Goal: Find specific page/section: Find specific page/section

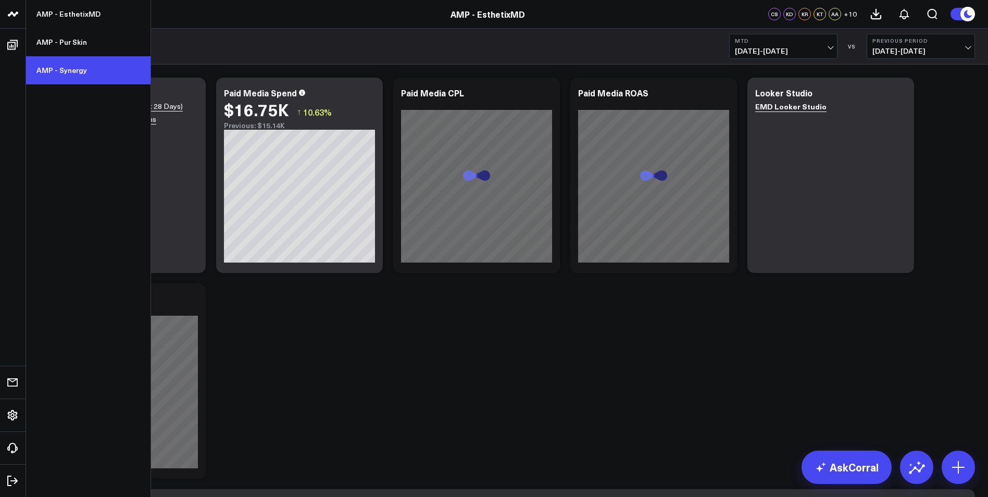
click at [71, 70] on link "AMP - Synergy" at bounding box center [88, 70] width 124 height 28
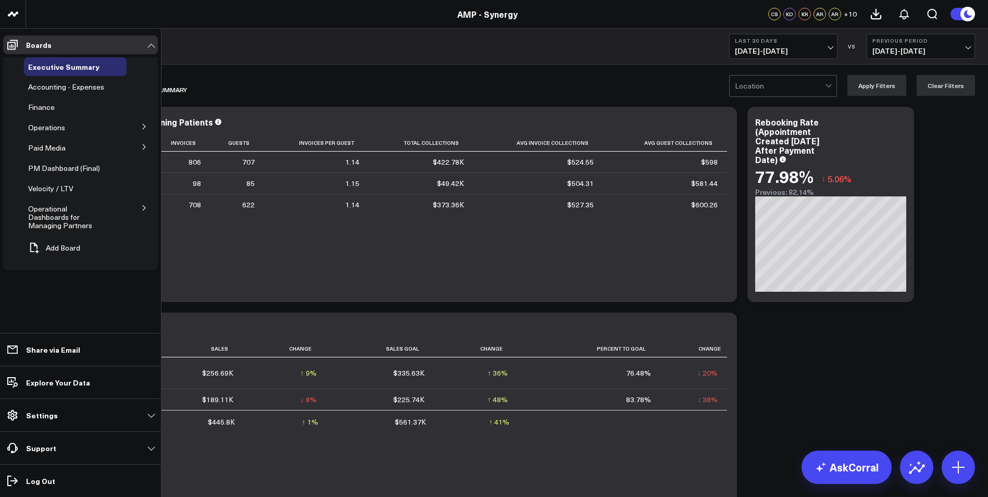
click at [145, 121] on button at bounding box center [144, 126] width 27 height 16
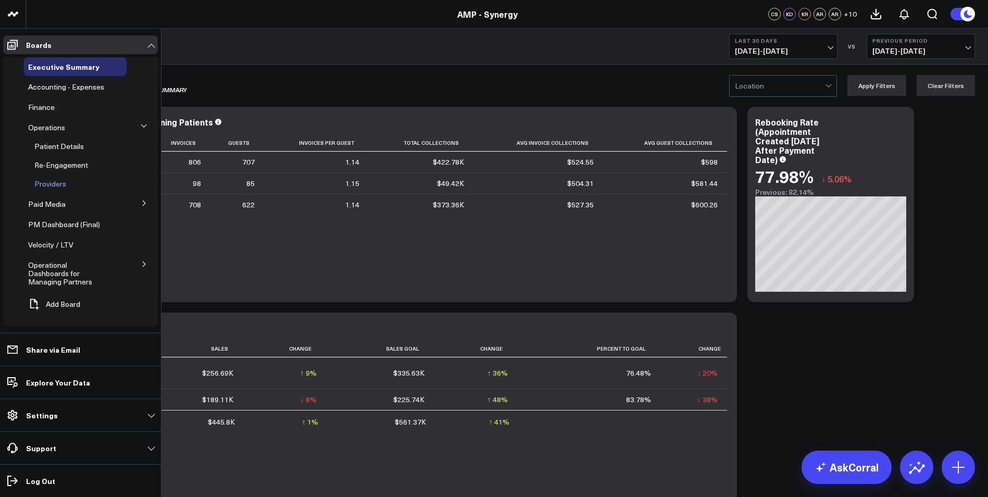
click at [42, 183] on span "Providers" at bounding box center [50, 184] width 32 height 10
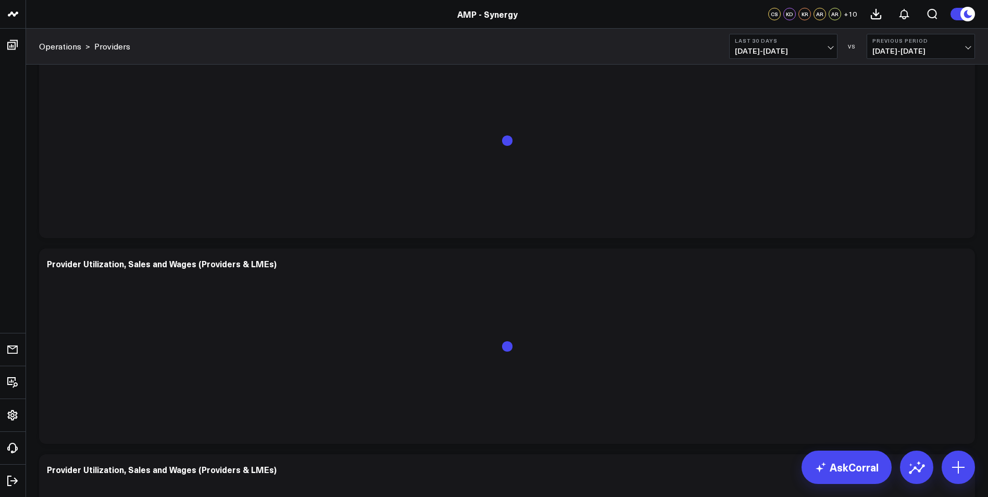
scroll to position [312, 0]
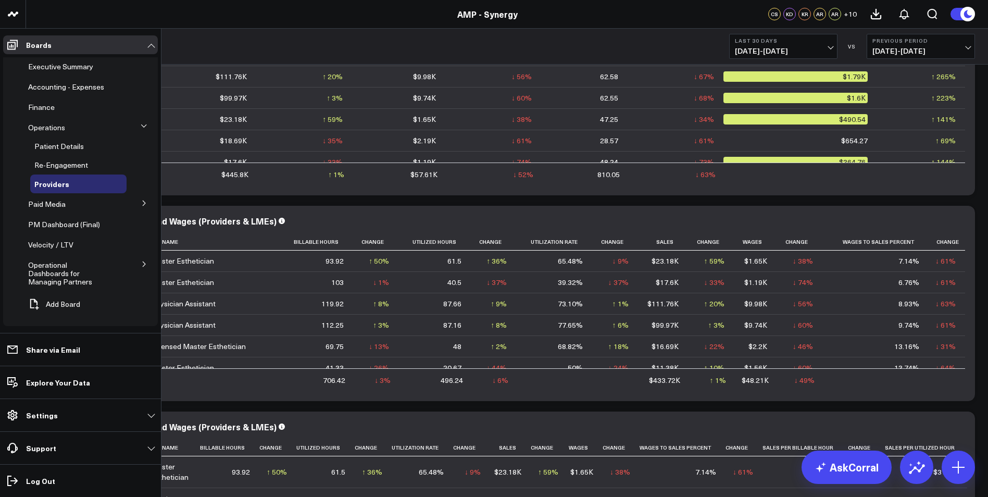
click at [145, 259] on button at bounding box center [144, 264] width 27 height 16
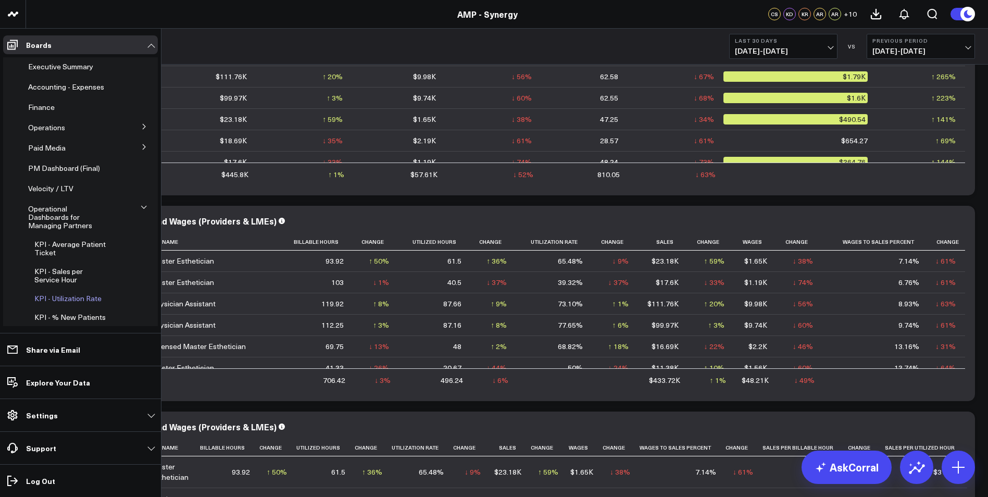
click at [74, 293] on span "KPI - Utilization Rate" at bounding box center [67, 298] width 67 height 10
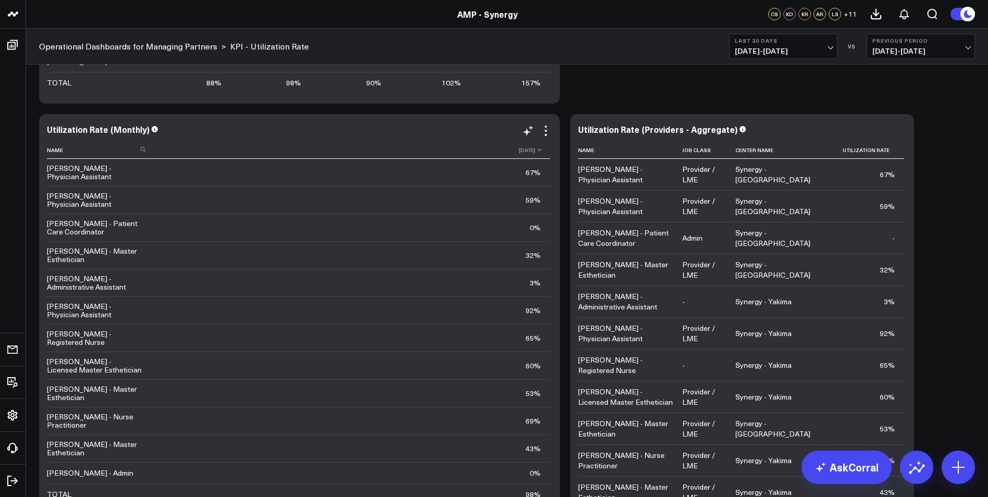
scroll to position [469, 0]
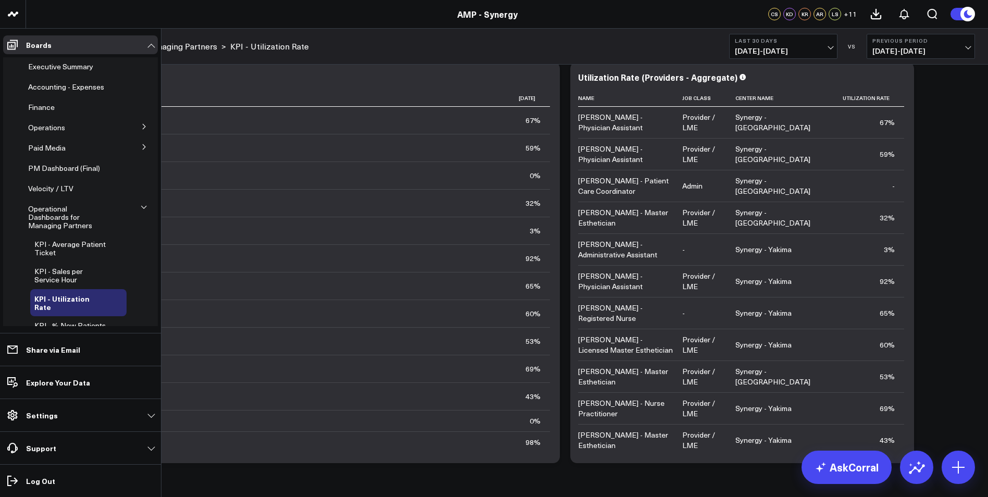
click at [141, 128] on icon at bounding box center [144, 126] width 6 height 6
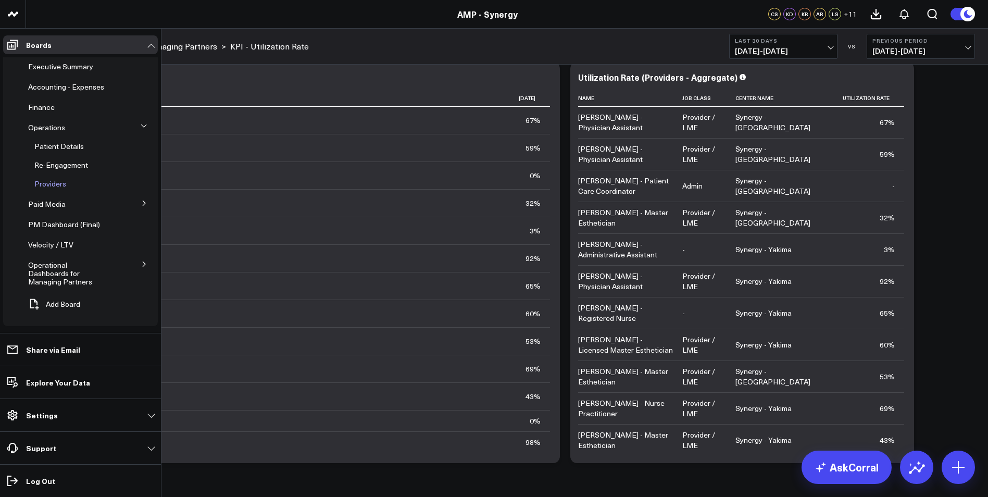
click at [58, 180] on span "Providers" at bounding box center [50, 184] width 32 height 10
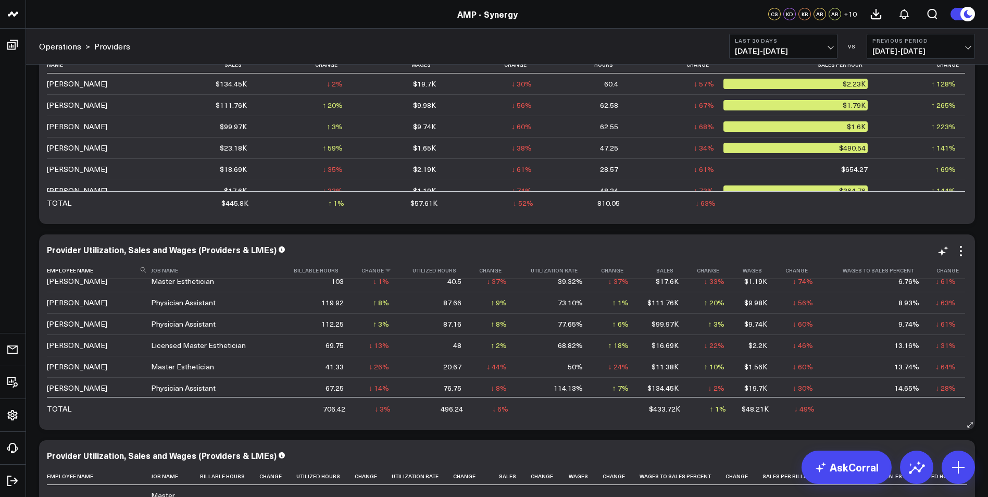
scroll to position [53, 0]
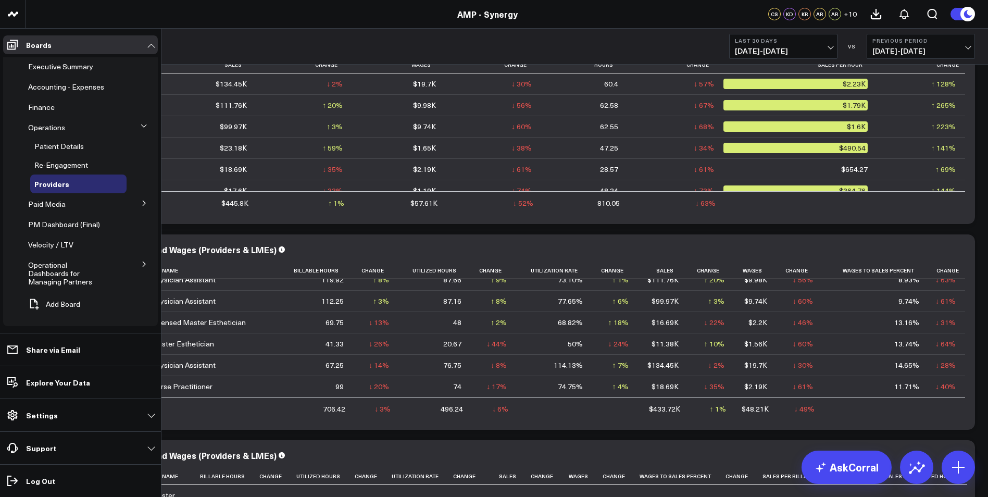
click at [144, 265] on icon at bounding box center [144, 264] width 6 height 6
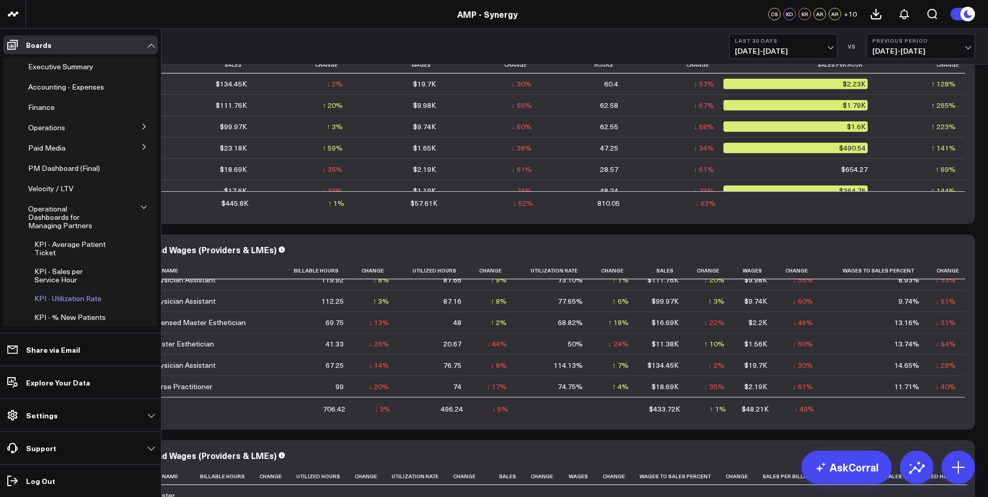
click at [70, 293] on span "KPI - Utilization Rate" at bounding box center [67, 298] width 67 height 10
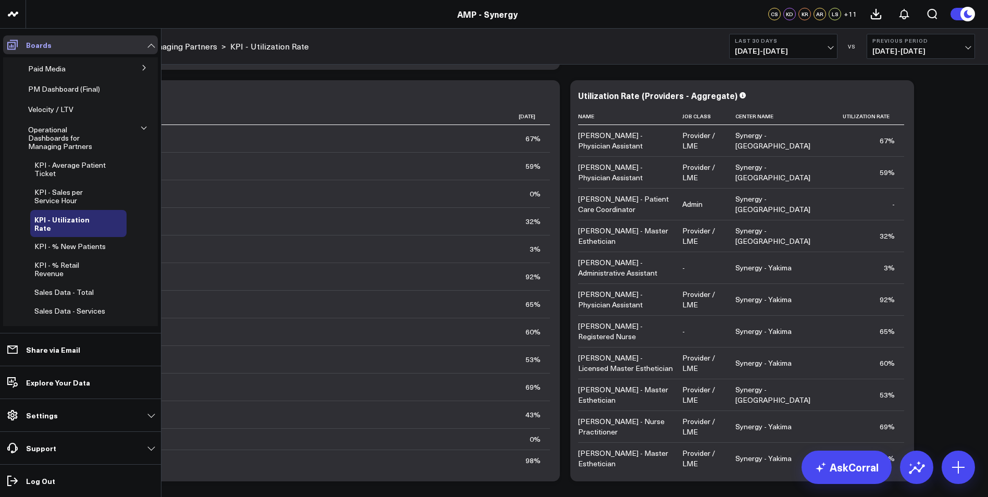
scroll to position [62, 0]
